Goal: Information Seeking & Learning: Learn about a topic

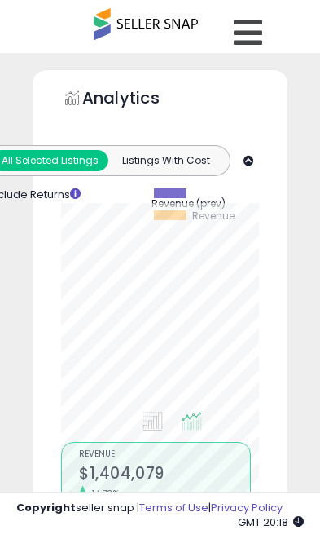
select select "**"
click at [249, 43] on icon at bounding box center [248, 32] width 29 height 33
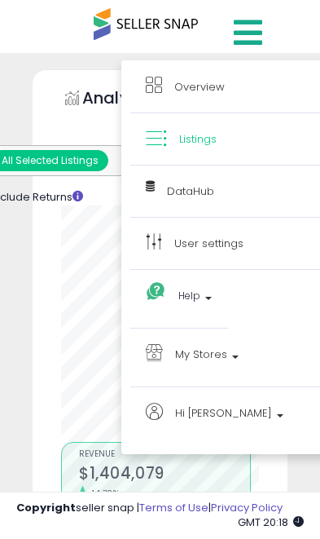
click at [214, 349] on span "My Stores" at bounding box center [201, 354] width 52 height 20
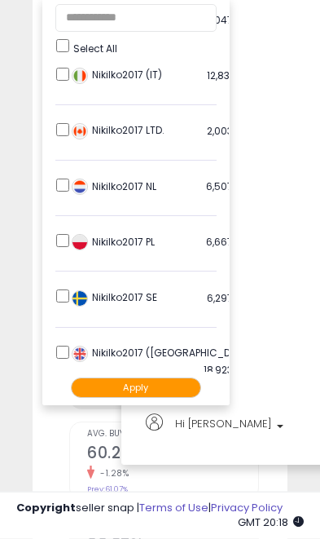
scroll to position [390, 0]
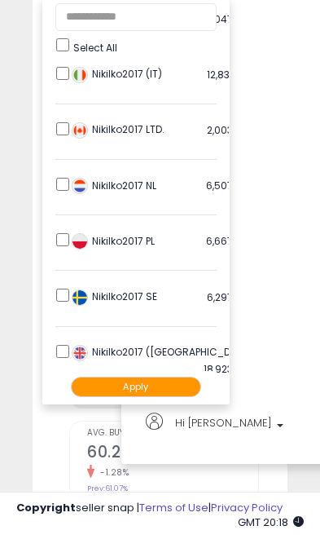
click at [134, 385] on button "Apply" at bounding box center [136, 386] width 130 height 20
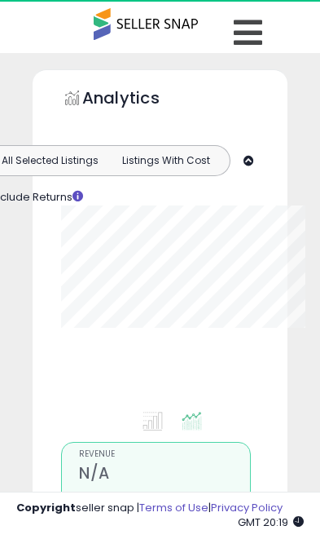
type input "**********"
select select "**"
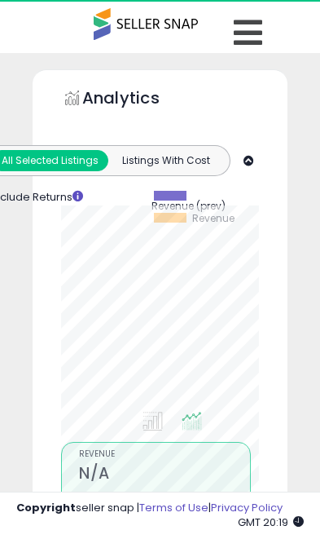
click at [249, 33] on icon at bounding box center [248, 32] width 29 height 33
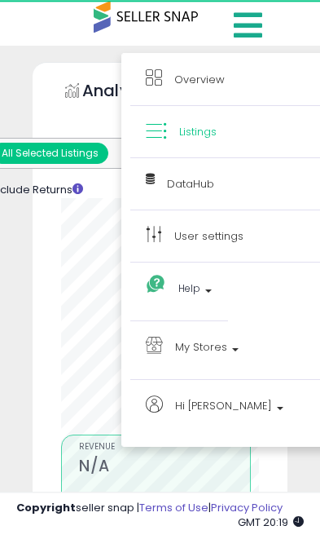
scroll to position [16, 0]
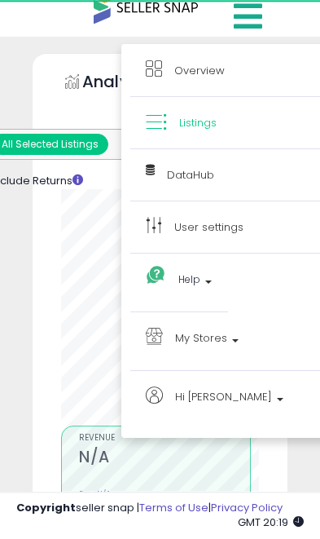
click at [213, 341] on span "My Stores" at bounding box center [201, 338] width 52 height 20
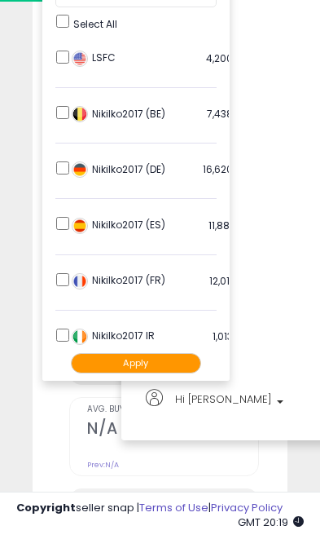
scroll to position [-1, 0]
click at [313, 470] on div at bounding box center [160, 269] width 320 height 539
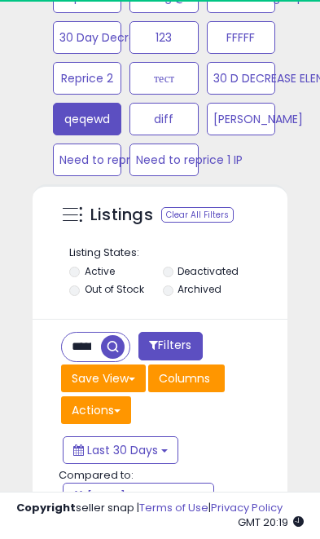
scroll to position [1177, 0]
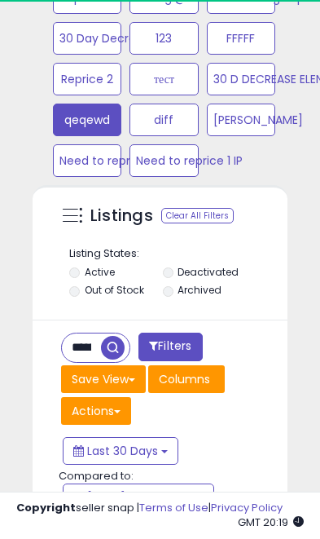
click at [91, 346] on input "**********" at bounding box center [81, 347] width 39 height 29
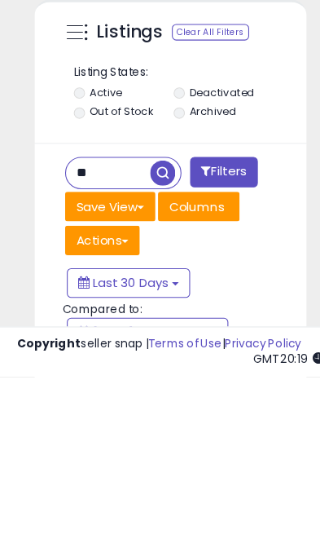
type input "*"
click at [156, 336] on span "button" at bounding box center [153, 348] width 24 height 24
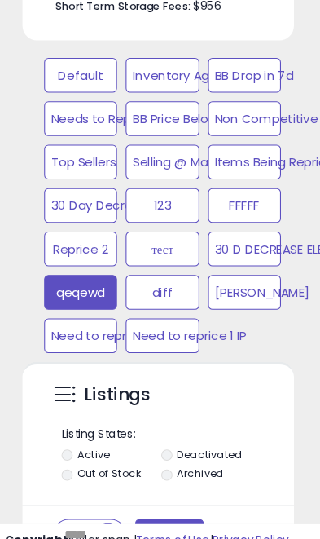
scroll to position [981, 0]
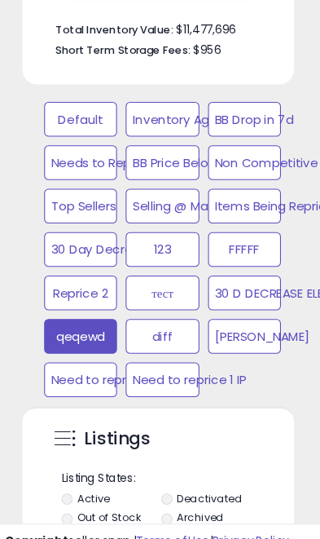
click at [77, 112] on button "Default" at bounding box center [87, 111] width 68 height 33
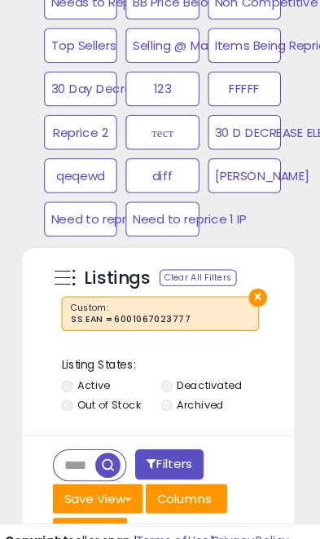
scroll to position [1133, 0]
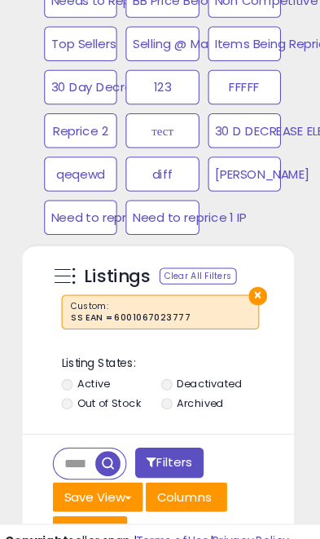
click at [249, 271] on button "×" at bounding box center [253, 277] width 17 height 17
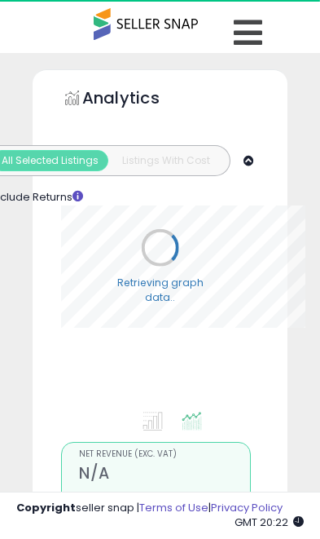
select select "**"
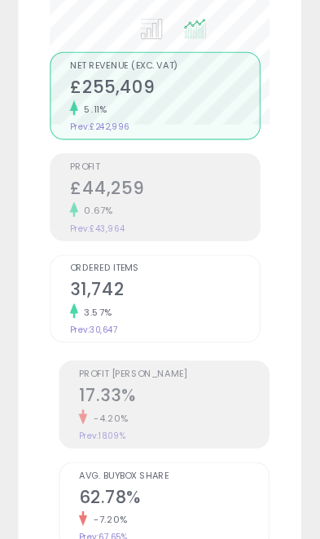
scroll to position [406, 0]
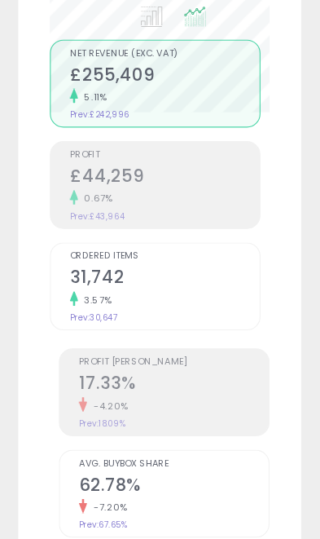
click at [144, 164] on h2 "£44,259" at bounding box center [164, 160] width 171 height 22
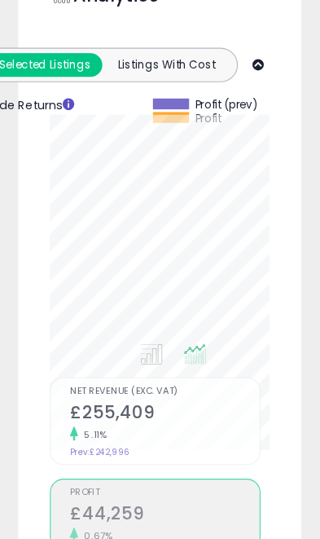
scroll to position [109, 0]
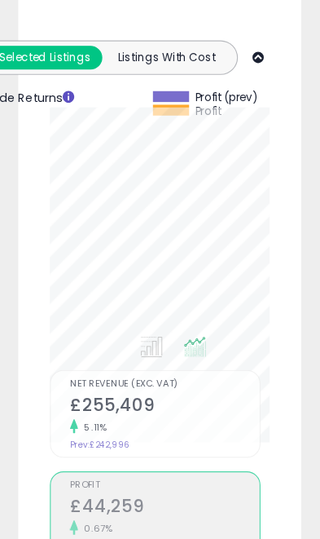
click at [146, 455] on h2 "£44,259" at bounding box center [164, 457] width 171 height 22
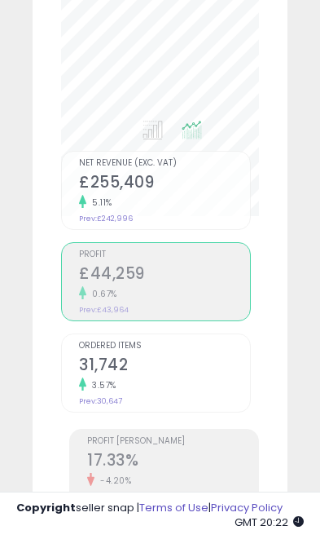
scroll to position [316, 0]
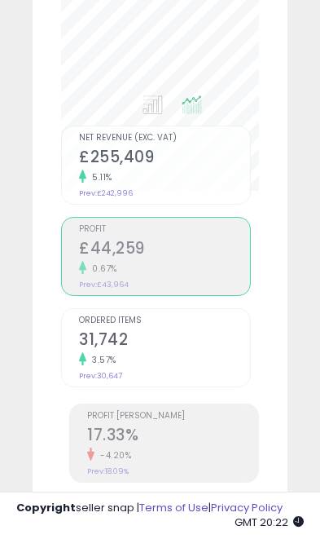
click at [178, 436] on h2 "17.33%" at bounding box center [172, 436] width 171 height 22
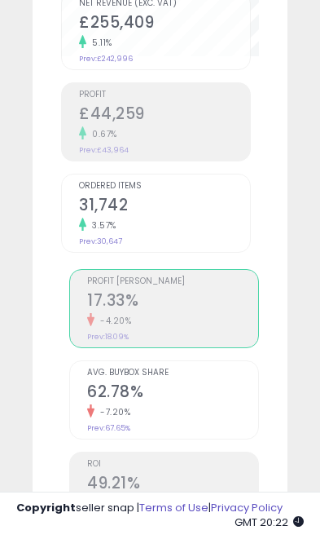
scroll to position [437, 0]
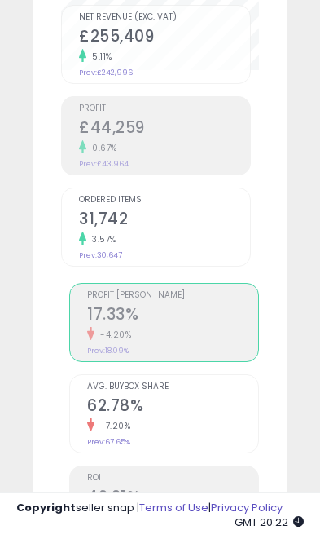
click at [146, 127] on h2 "£44,259" at bounding box center [164, 129] width 171 height 22
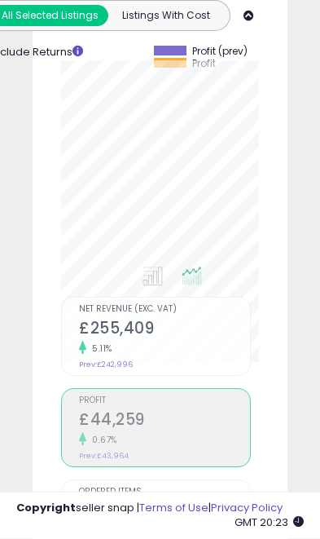
scroll to position [146, 0]
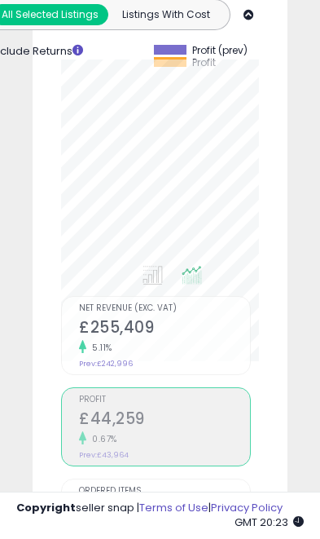
click at [158, 423] on h2 "£44,259" at bounding box center [164, 420] width 171 height 22
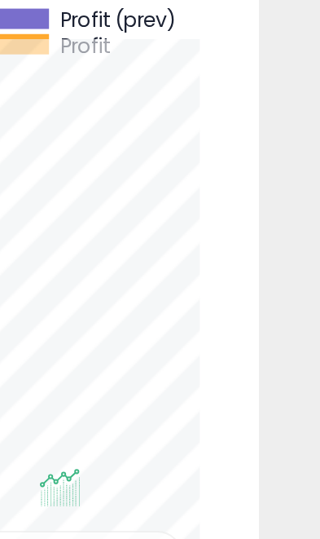
scroll to position [121, 0]
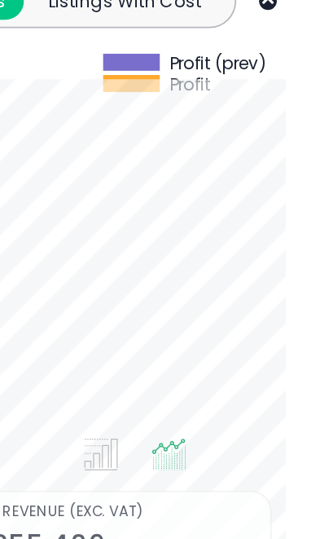
click at [178, 118] on div "Analytics Totals For All Selected Listings Listings With Cost Include Returns" at bounding box center [160, 443] width 255 height 991
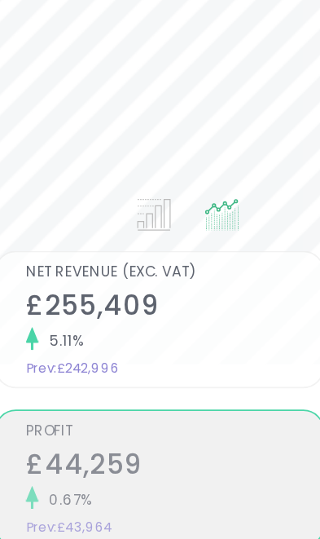
scroll to position [123, 0]
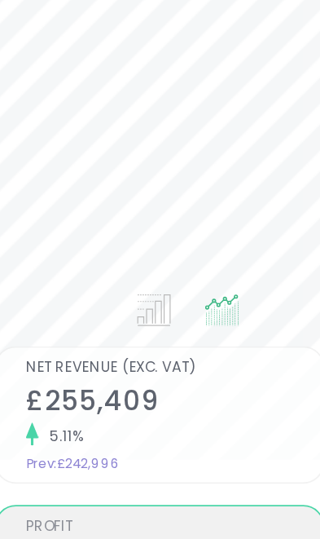
click at [107, 319] on li "Net Revenue (Exc. VAT) £255,409 5.11% Prev: £242,996" at bounding box center [156, 358] width 190 height 79
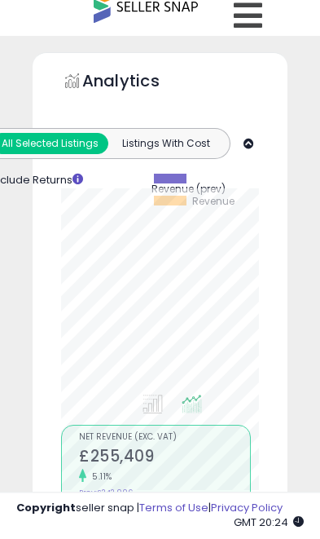
scroll to position [0, 0]
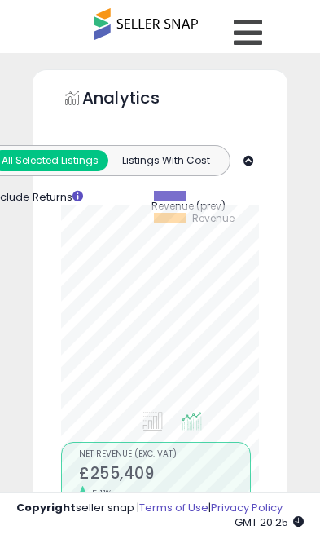
click at [249, 37] on icon at bounding box center [248, 32] width 29 height 33
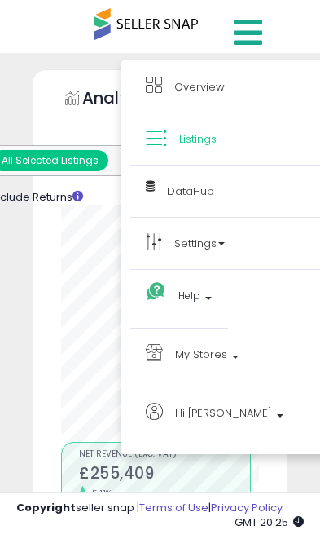
click at [207, 363] on span "My Stores" at bounding box center [201, 354] width 52 height 20
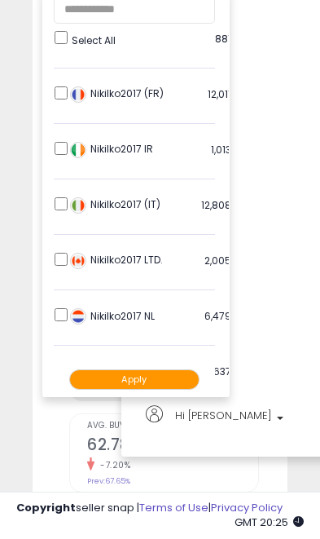
scroll to position [187, 2]
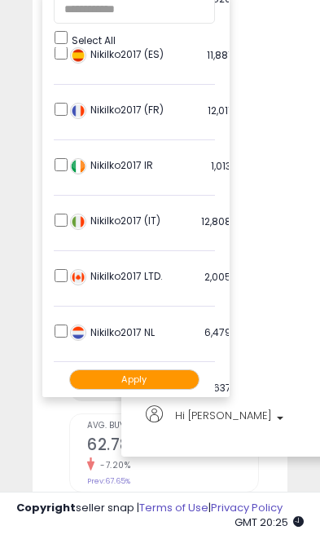
click at [149, 382] on button "Apply" at bounding box center [134, 379] width 130 height 20
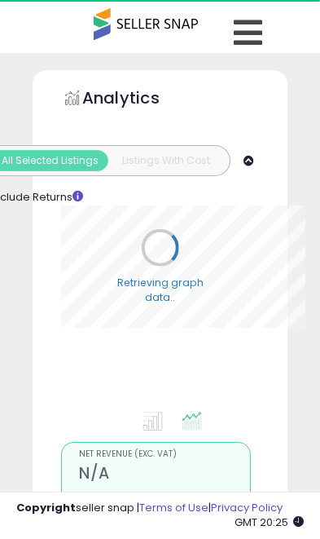
select select "**"
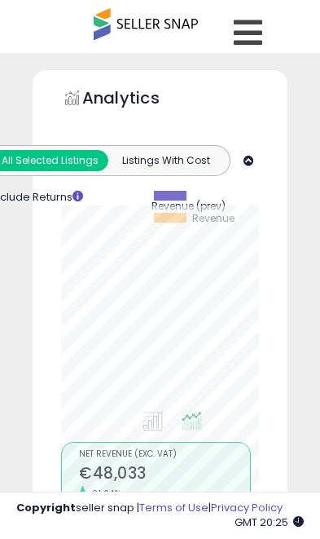
click at [259, 27] on icon at bounding box center [248, 32] width 29 height 33
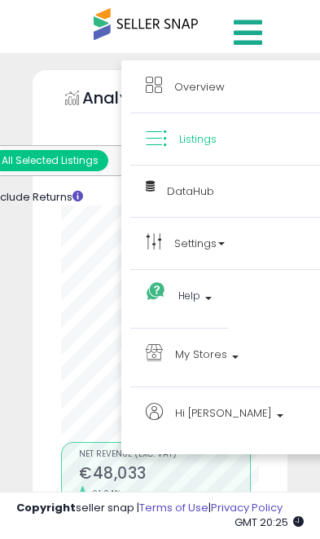
click at [217, 352] on span "My Stores" at bounding box center [201, 354] width 52 height 20
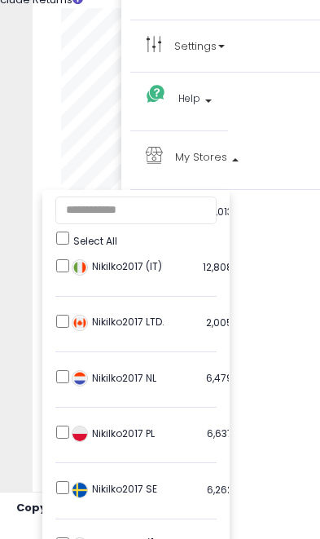
scroll to position [341, 0]
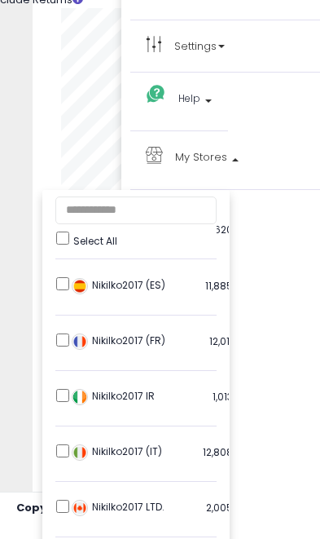
click at [286, 312] on li "Hi Elena Account Profile Logout" at bounding box center [230, 419] width 200 height 458
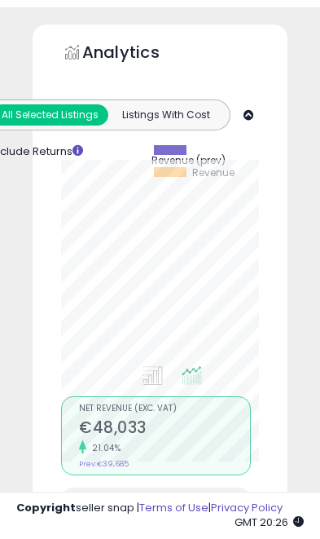
scroll to position [45, 0]
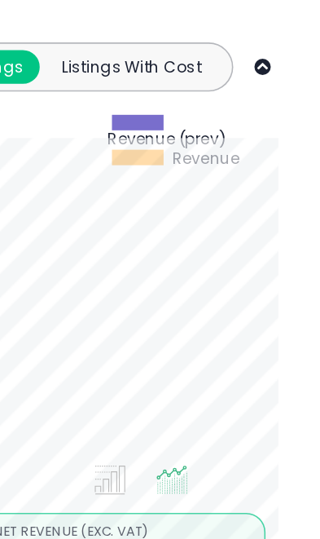
click at [199, 120] on div "Analytics Totals For All Selected Listings Listings With Cost Include Returns" at bounding box center [160, 519] width 255 height 991
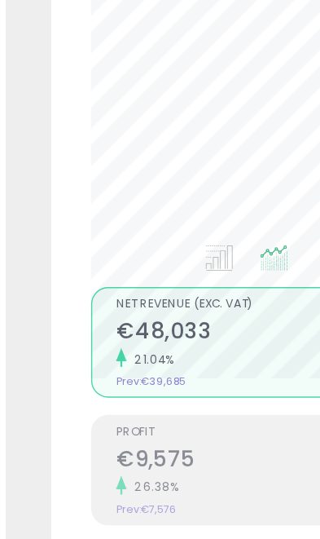
scroll to position [118, 0]
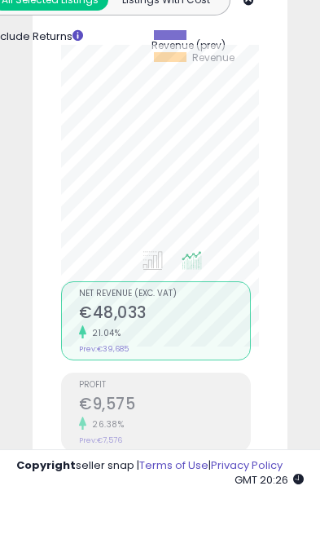
click at [167, 437] on h2 "€9,575" at bounding box center [164, 448] width 171 height 22
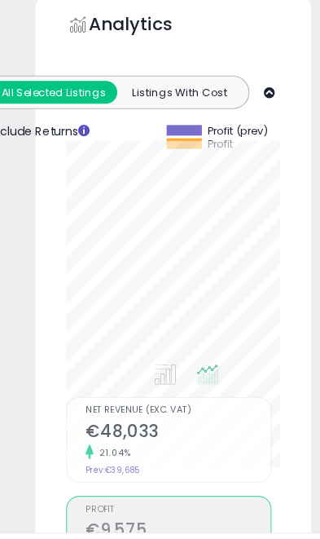
scroll to position [0, 0]
